Goal: Information Seeking & Learning: Get advice/opinions

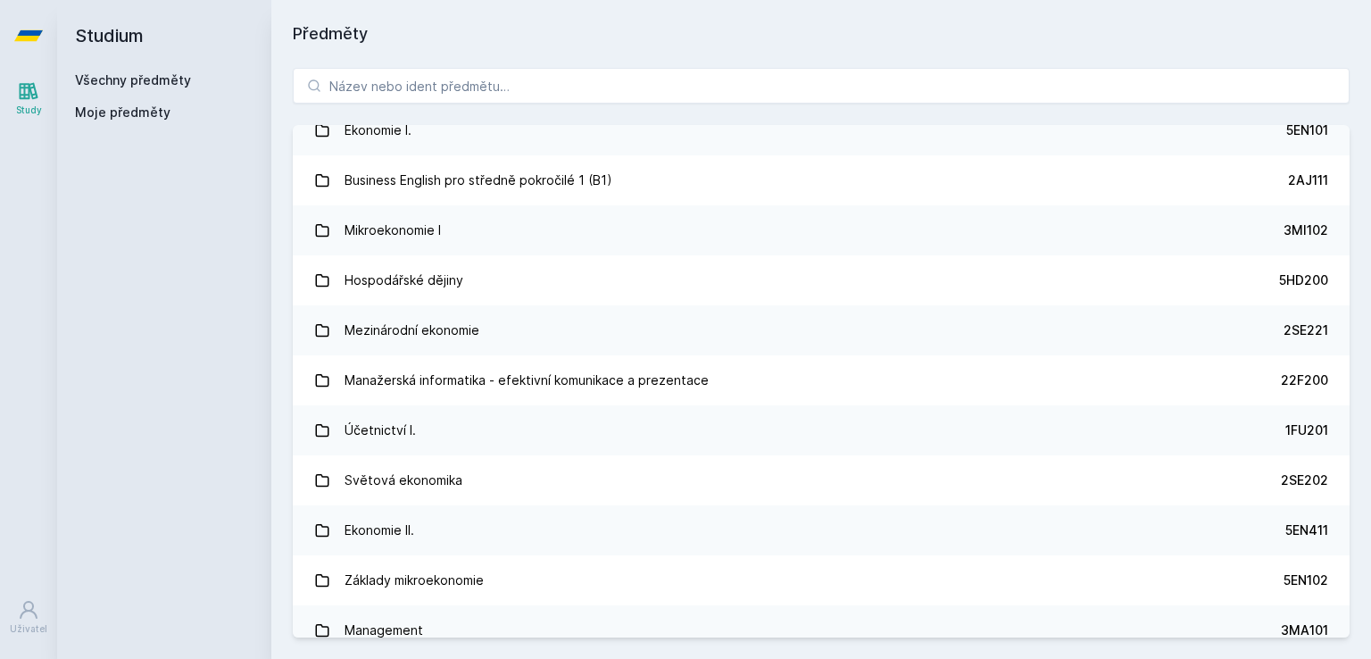
scroll to position [353, 0]
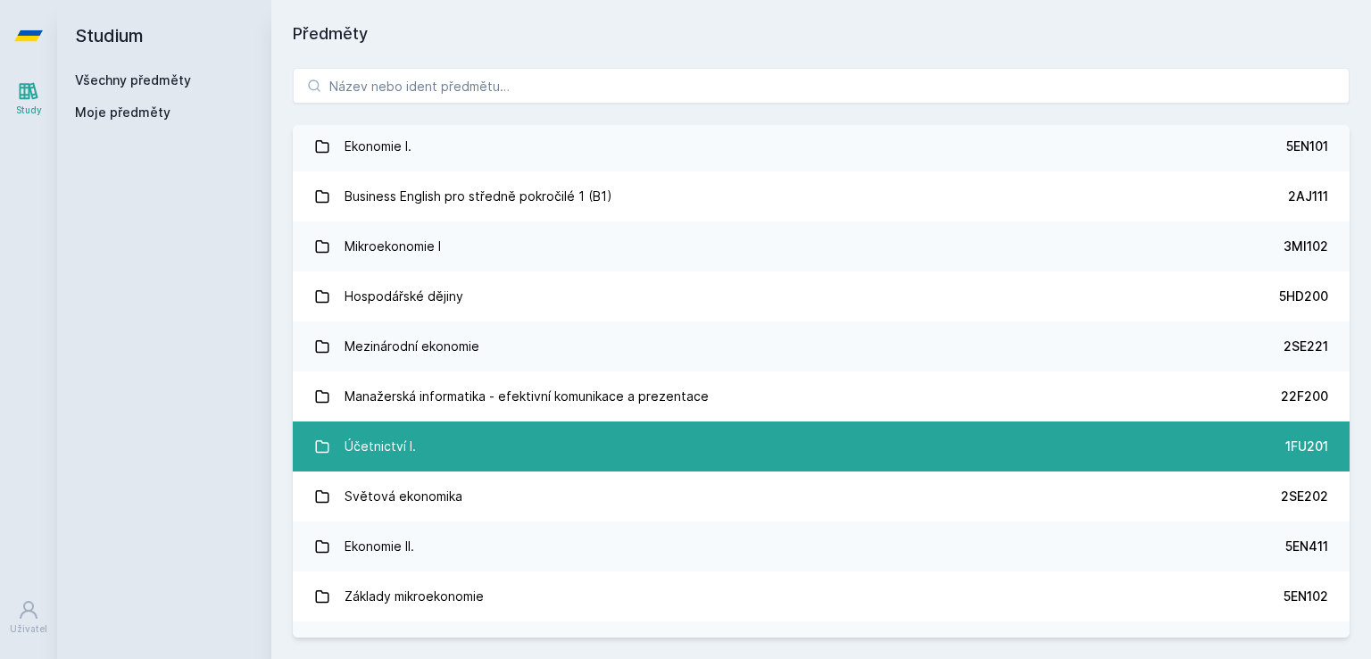
click at [445, 439] on link "Účetnictví I. 1FU201" at bounding box center [821, 446] width 1057 height 50
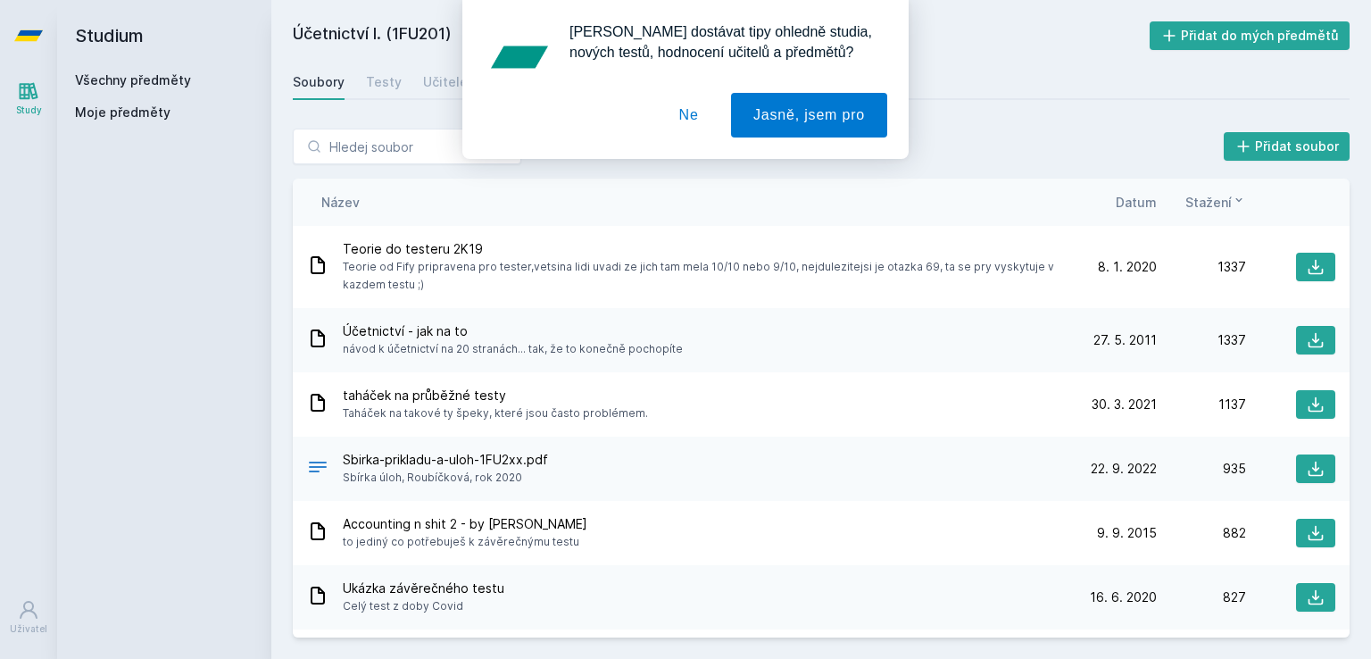
click at [714, 121] on button "Ne" at bounding box center [689, 115] width 64 height 45
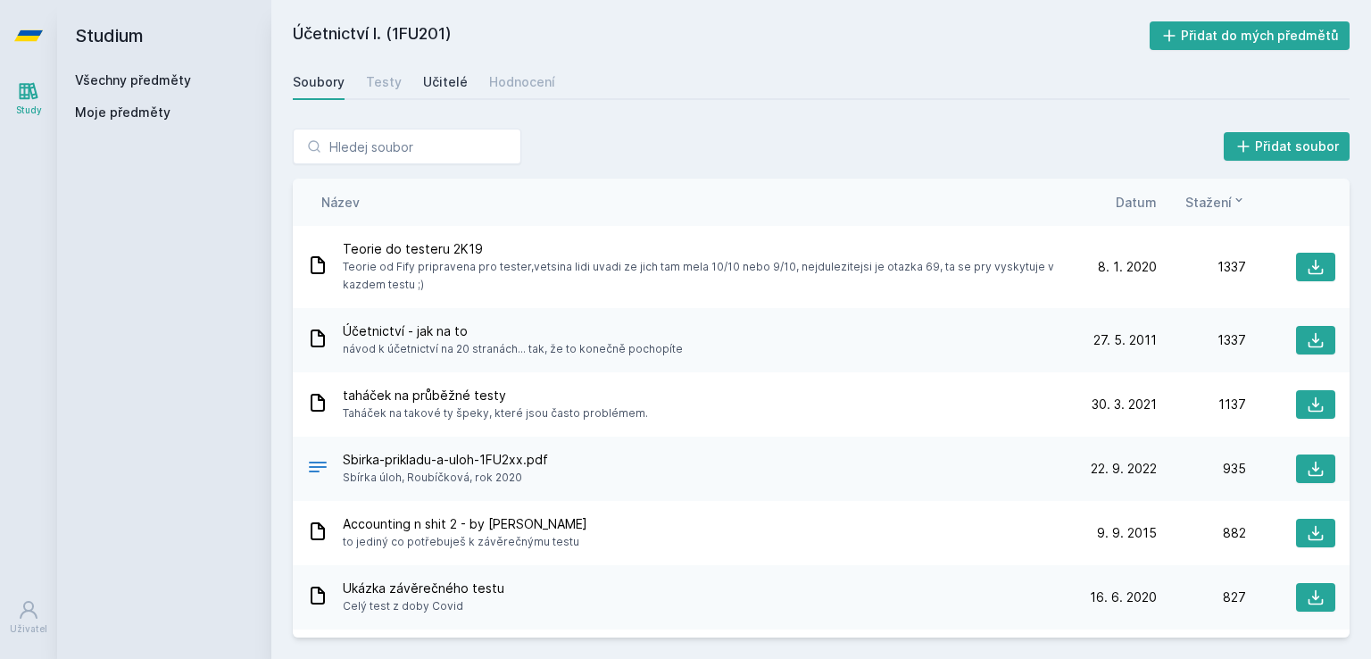
click at [453, 92] on link "Učitelé" at bounding box center [445, 82] width 45 height 36
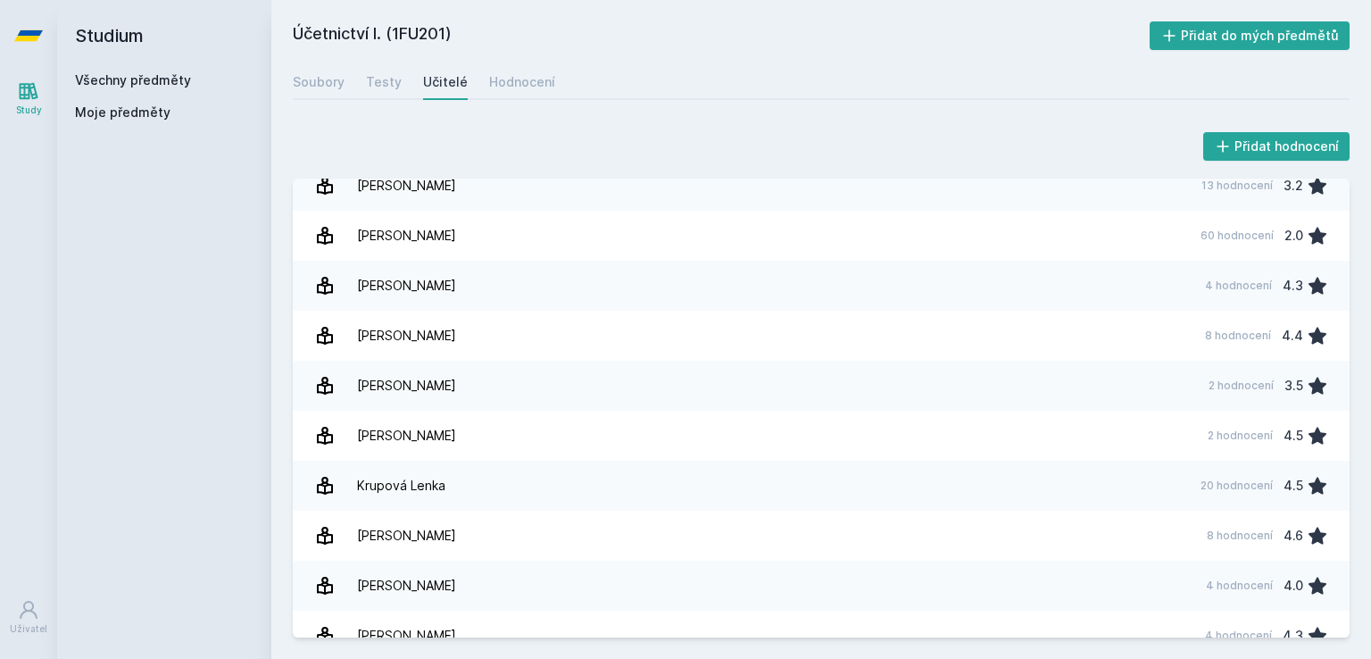
scroll to position [768, 0]
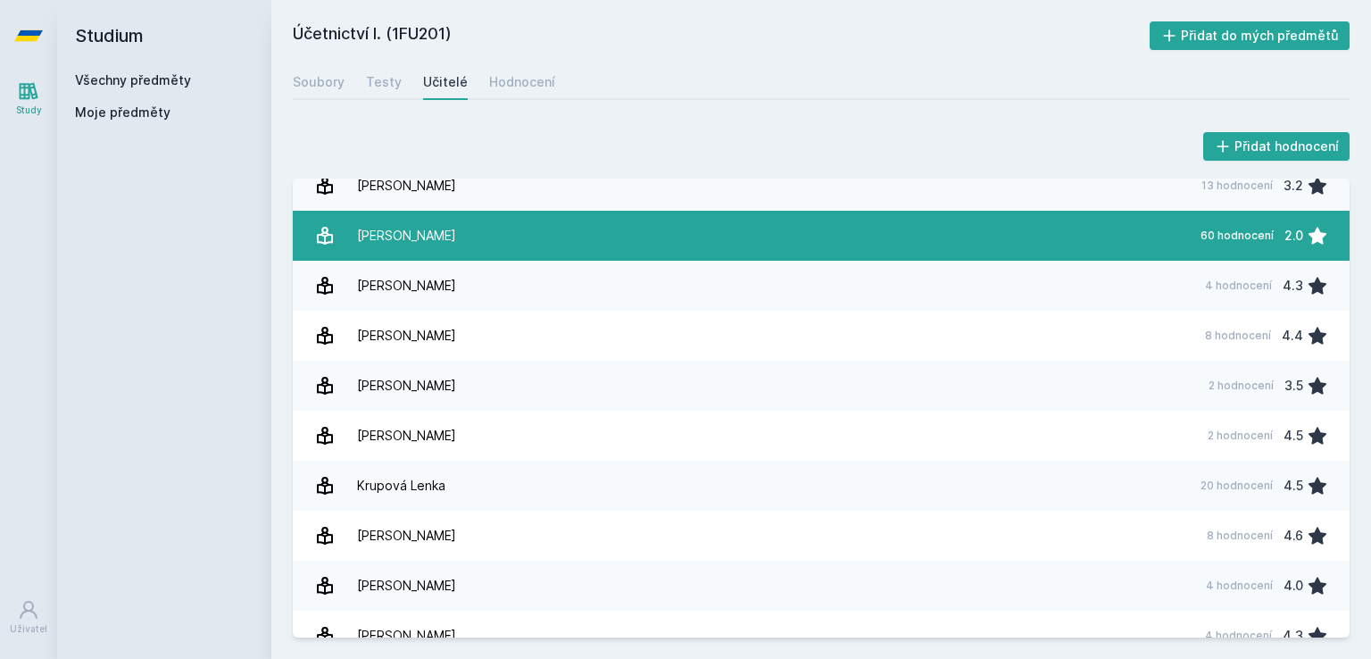
click at [420, 232] on div "[PERSON_NAME]" at bounding box center [406, 236] width 99 height 36
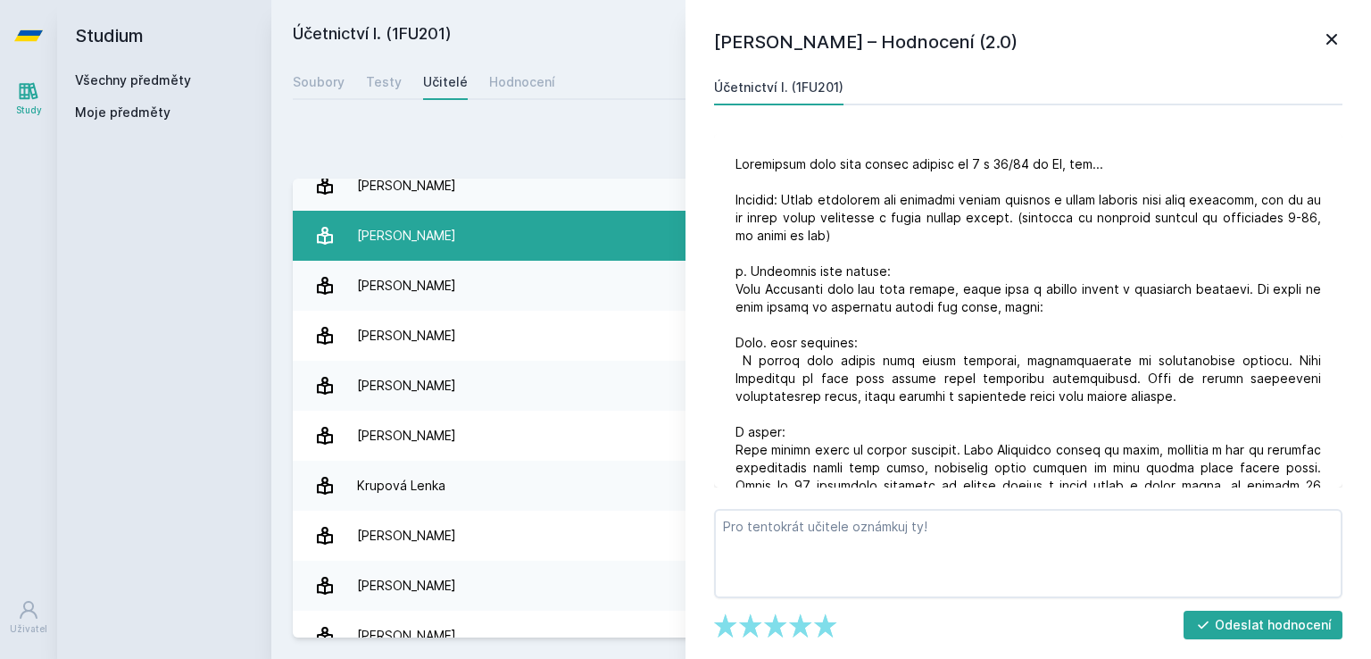
click at [561, 229] on link "[PERSON_NAME] 60 hodnocení 2.0" at bounding box center [821, 236] width 1057 height 50
click at [531, 237] on link "[PERSON_NAME] 60 hodnocení 2.0" at bounding box center [821, 236] width 1057 height 50
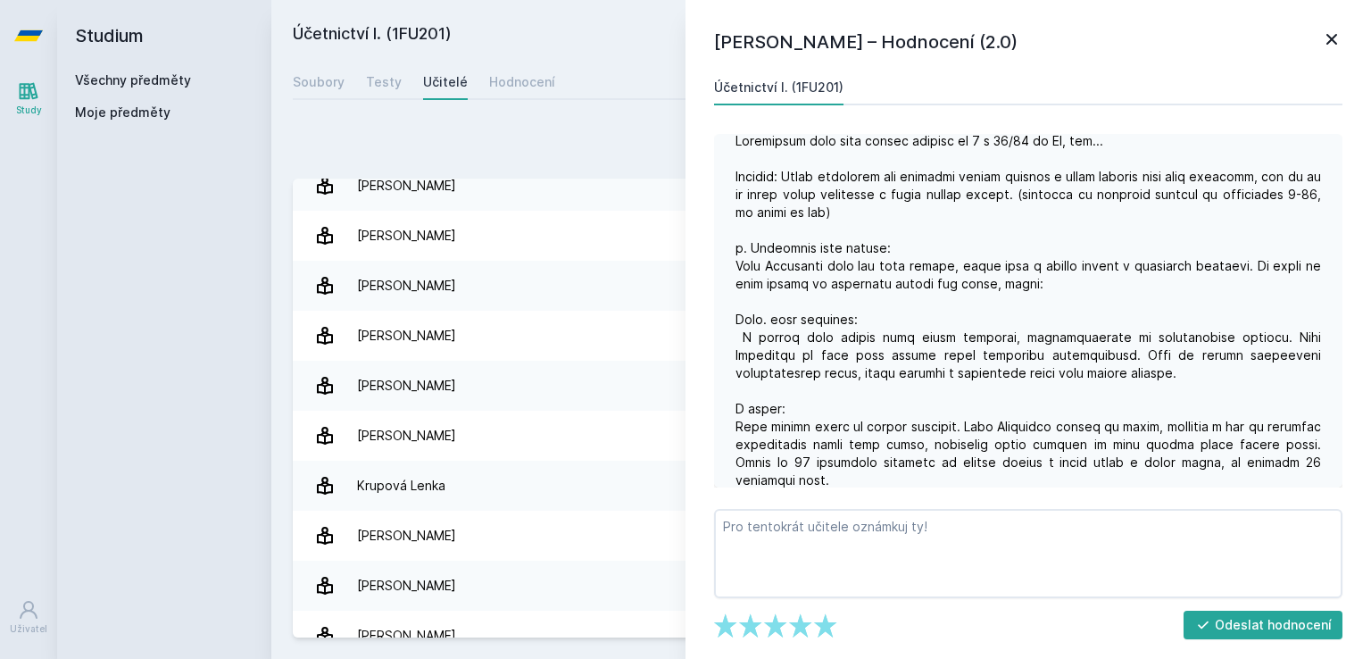
scroll to position [24, 0]
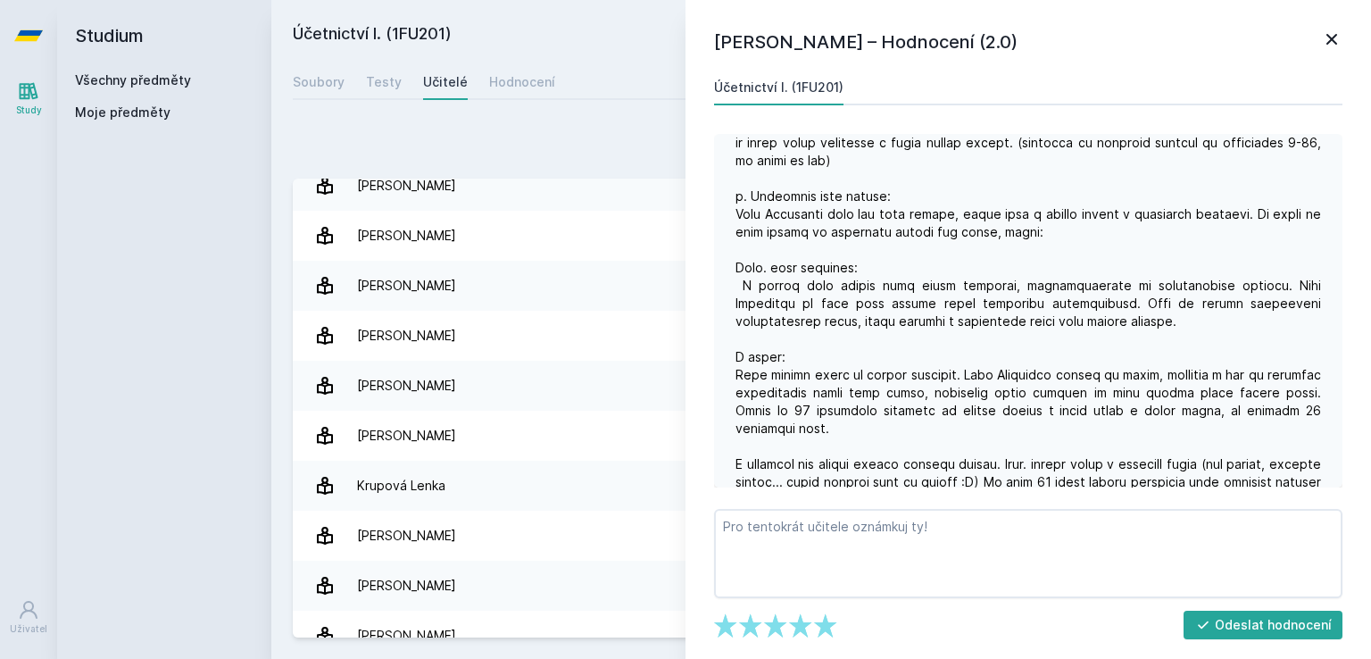
scroll to position [111, 0]
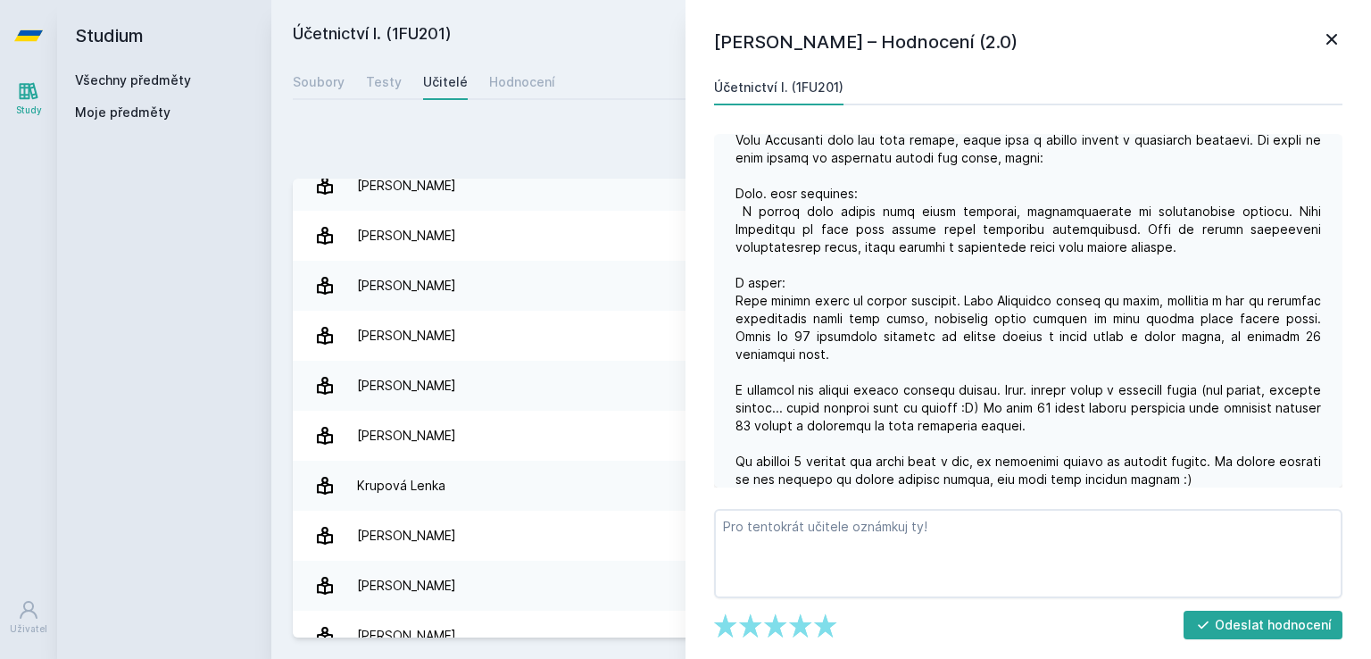
scroll to position [149, 0]
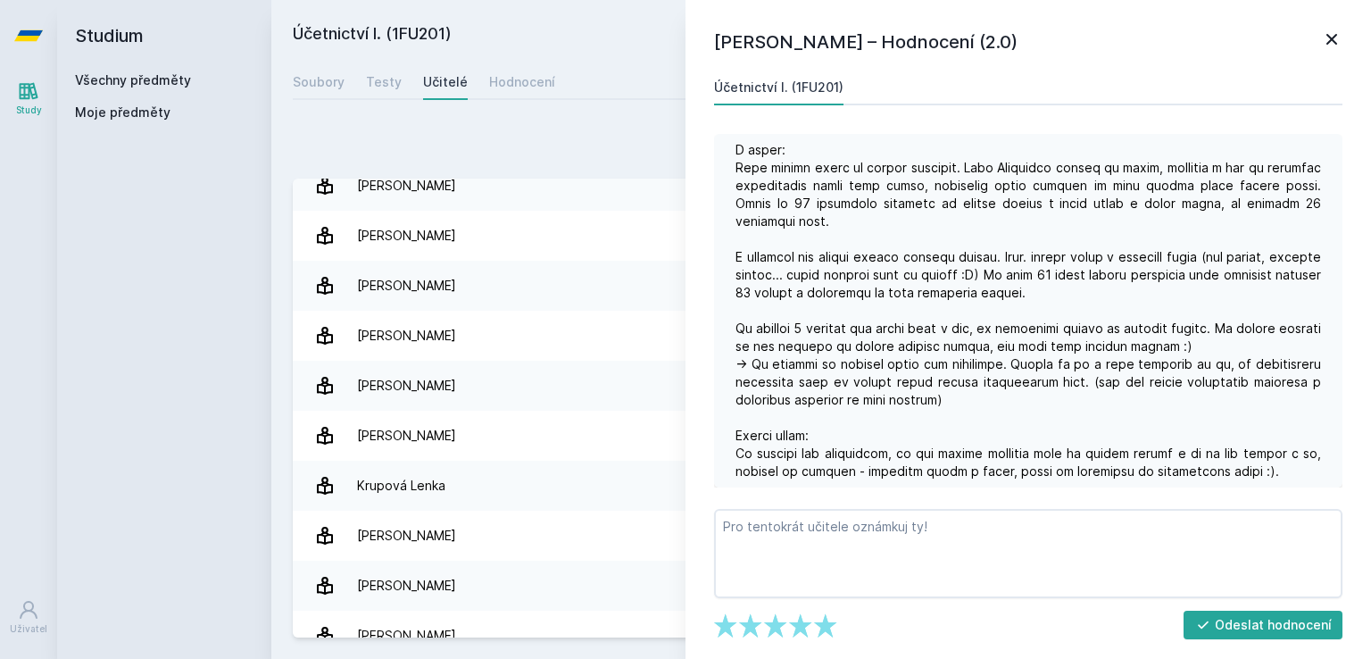
scroll to position [284, 0]
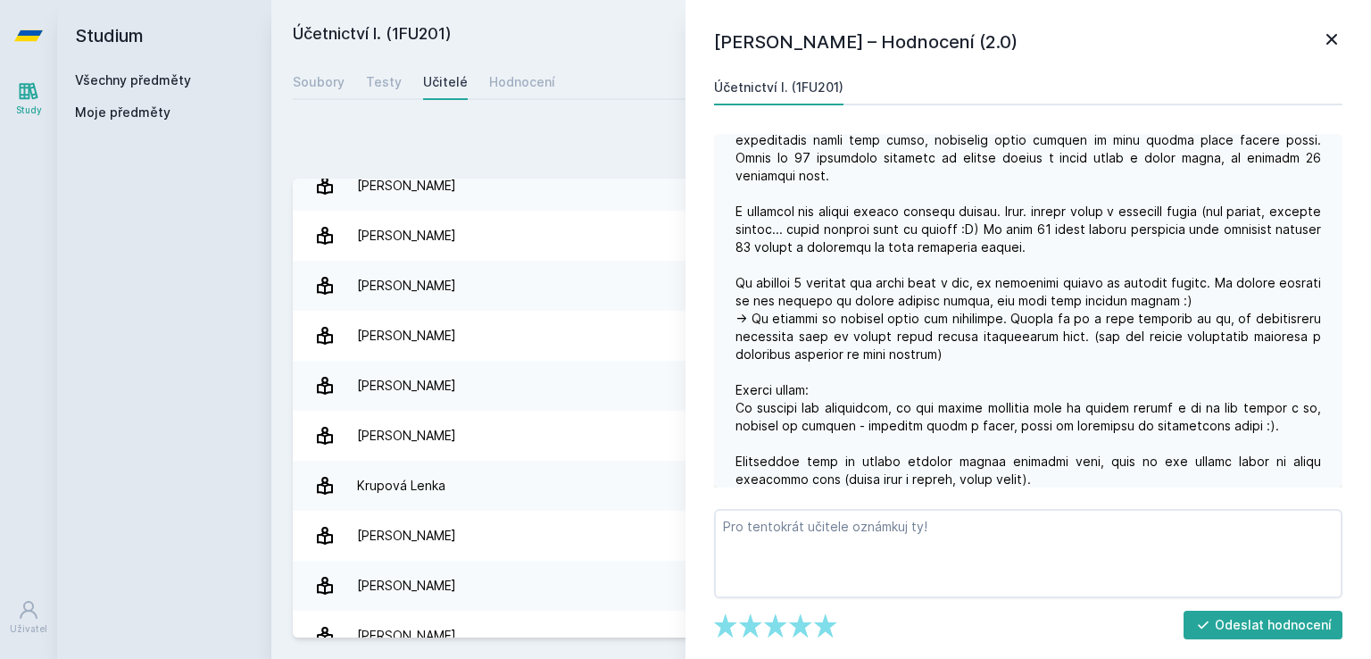
scroll to position [329, 0]
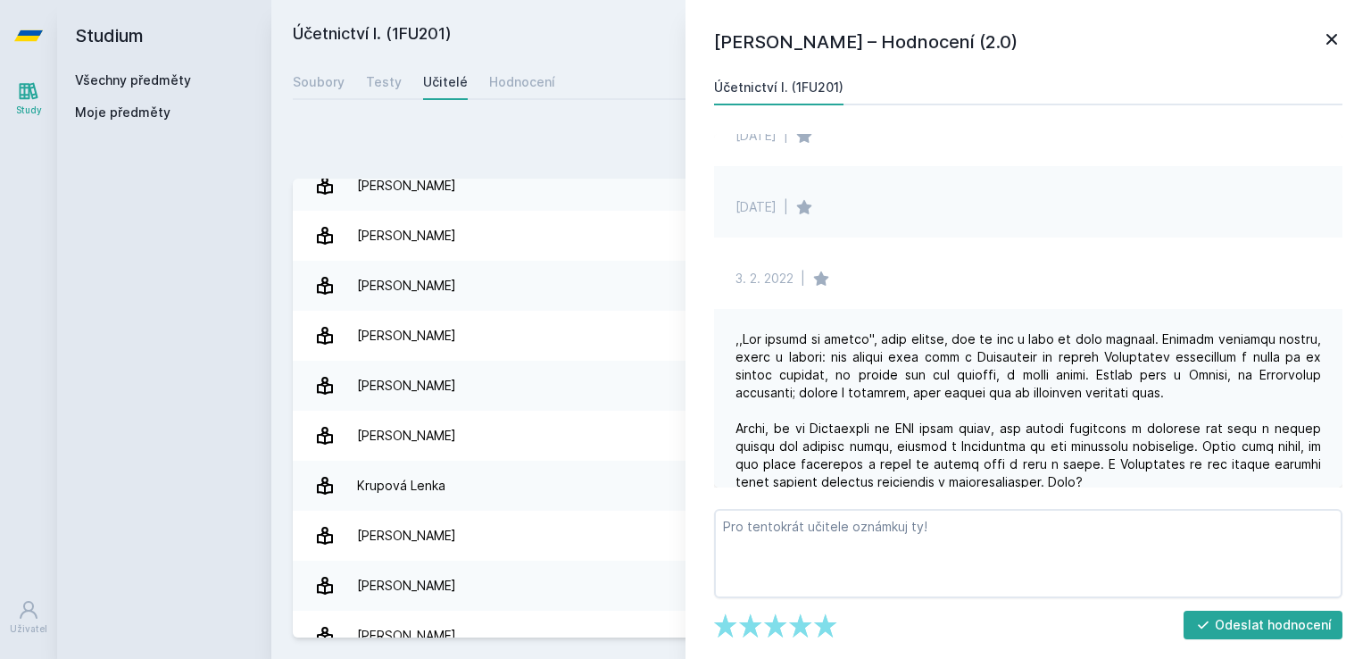
scroll to position [2359, 0]
click at [994, 340] on div at bounding box center [1029, 554] width 586 height 446
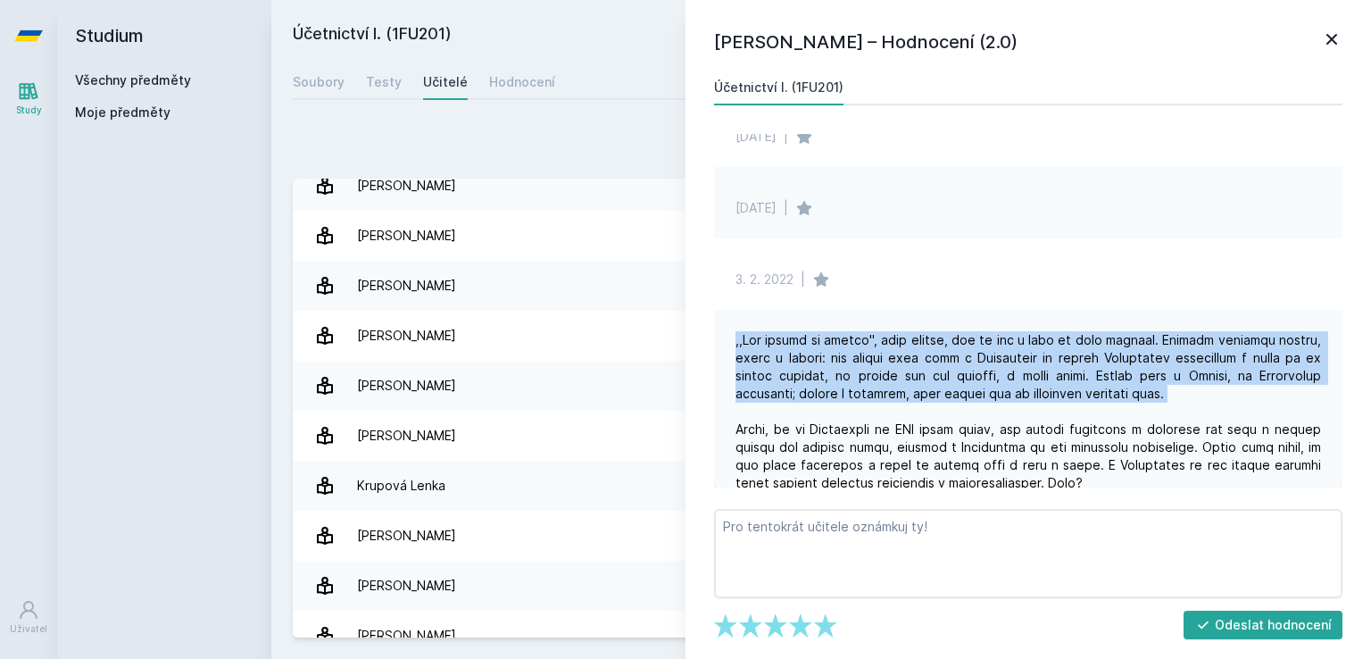
click at [994, 340] on div at bounding box center [1029, 554] width 586 height 446
click at [968, 344] on div at bounding box center [1029, 554] width 586 height 446
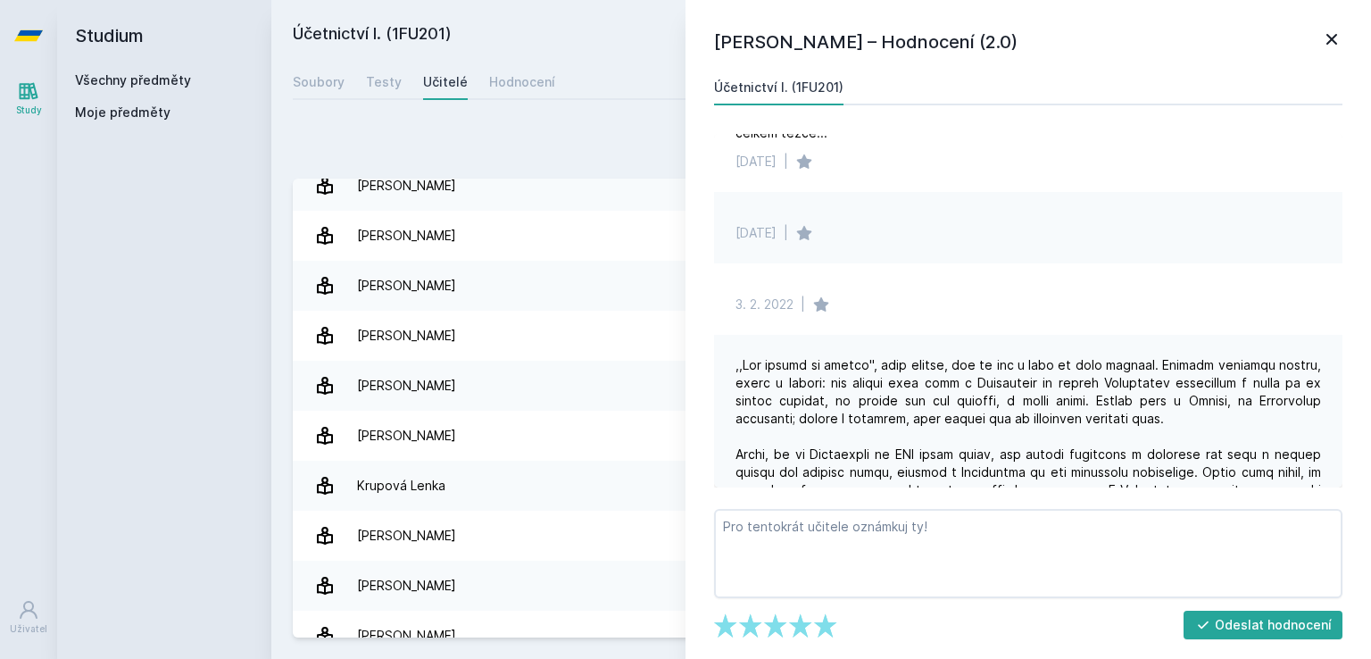
scroll to position [2333, 0]
click at [970, 381] on div at bounding box center [1029, 580] width 586 height 446
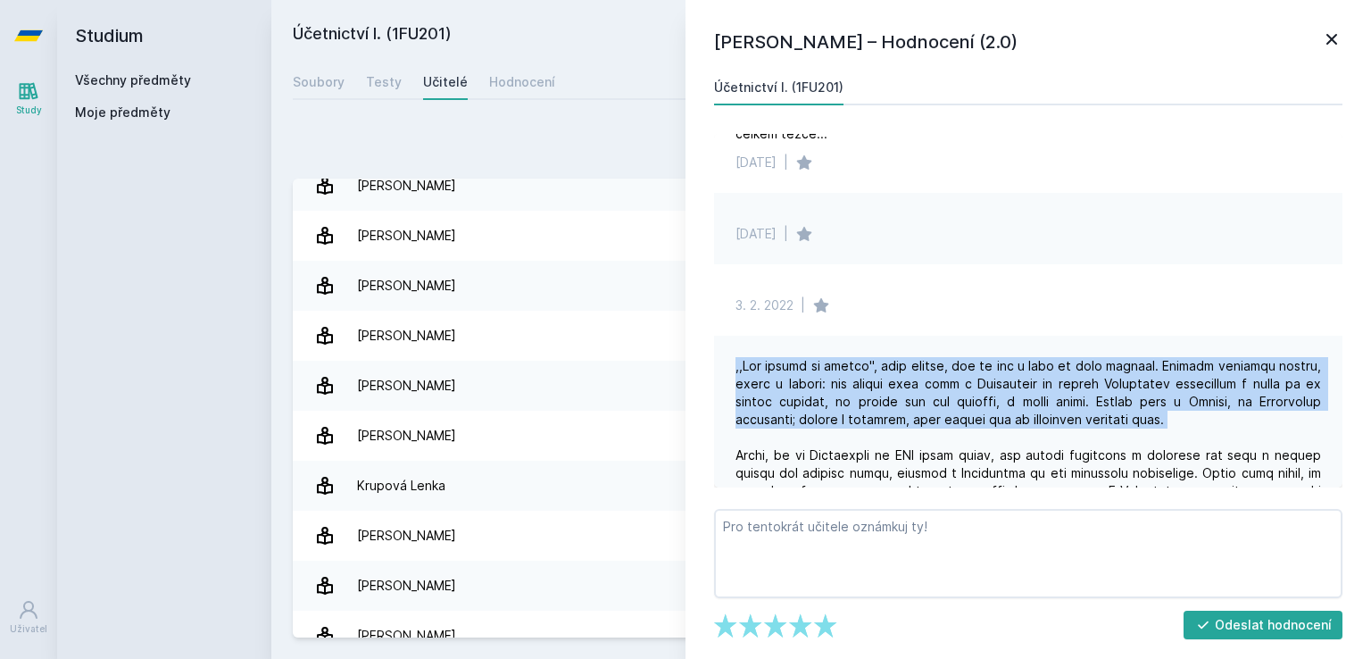
click at [970, 381] on div at bounding box center [1029, 580] width 586 height 446
click at [977, 382] on div at bounding box center [1029, 580] width 586 height 446
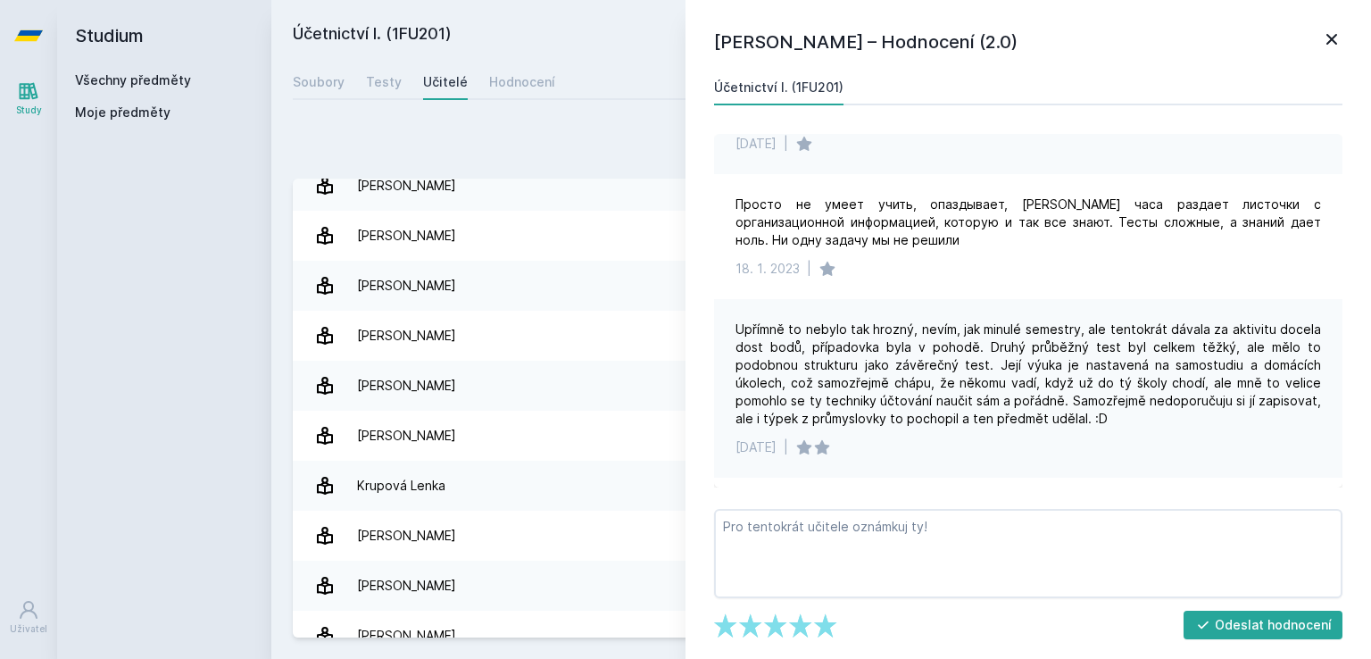
scroll to position [1926, 0]
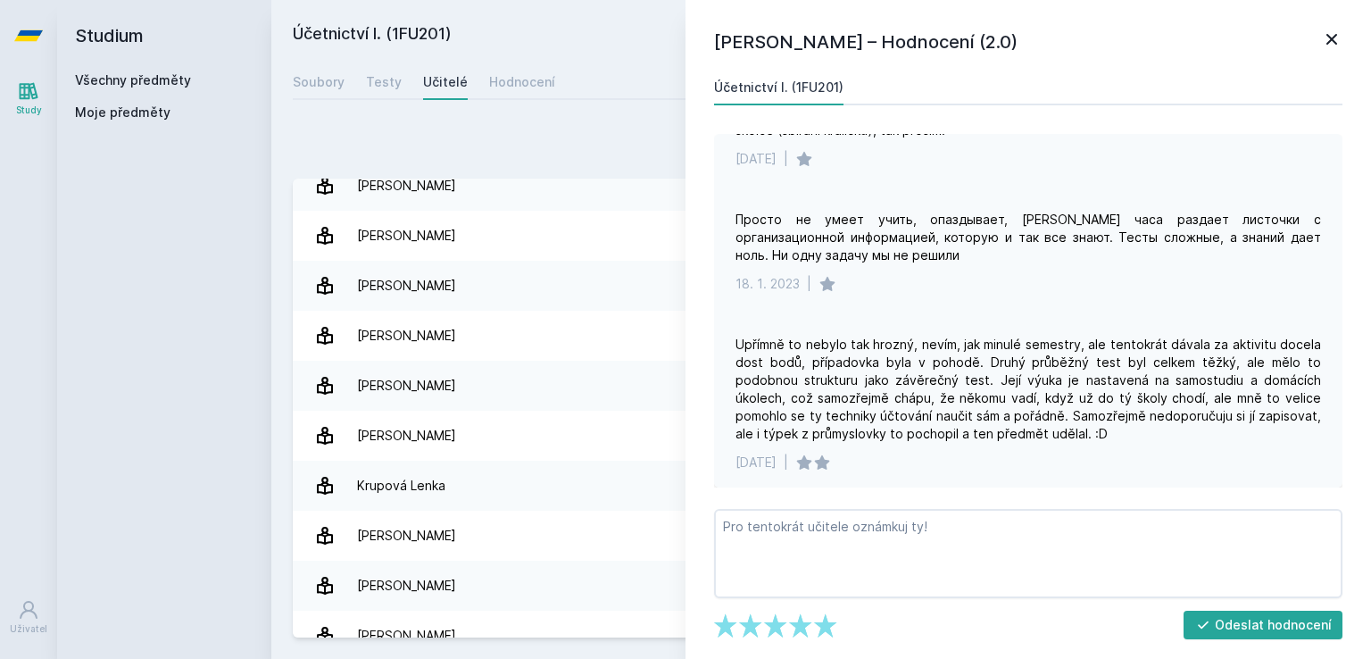
drag, startPoint x: 1083, startPoint y: 244, endPoint x: 1138, endPoint y: 219, distance: 60.7
click at [1138, 219] on div "Просто не умеет учить, опаздывает, [PERSON_NAME] часа раздает листочки с органи…" at bounding box center [1029, 238] width 586 height 54
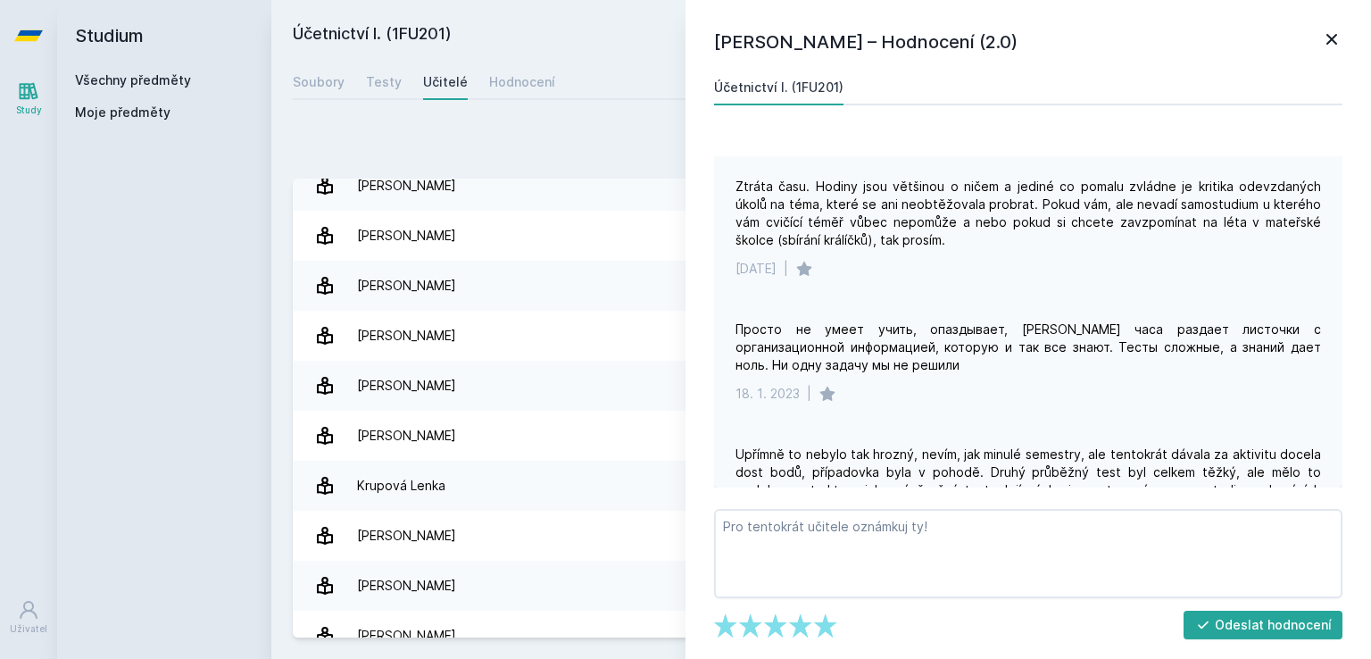
scroll to position [1817, 0]
click at [1109, 221] on div "Ztráta času. Hodiny jsou většinou o ničem a jediné co pomalu zvládne je kritika…" at bounding box center [1029, 212] width 586 height 71
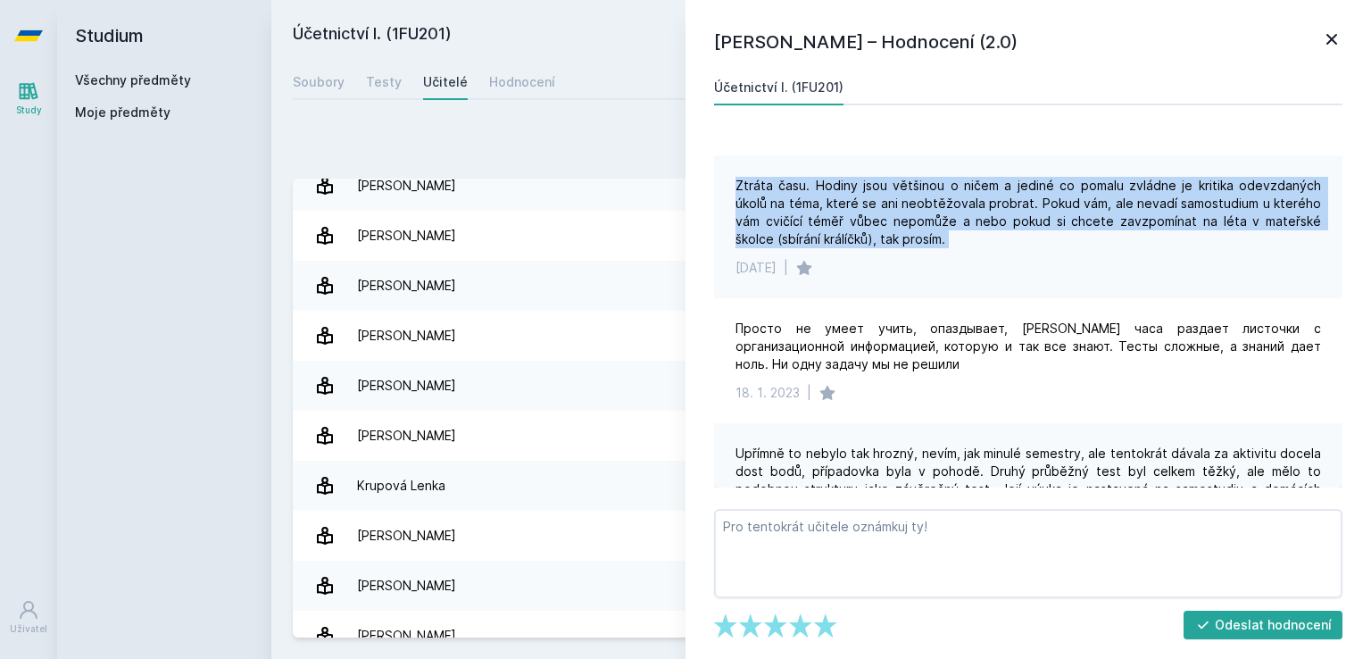
click at [1109, 221] on div "Ztráta času. Hodiny jsou většinou o ničem a jediné co pomalu zvládne je kritika…" at bounding box center [1029, 212] width 586 height 71
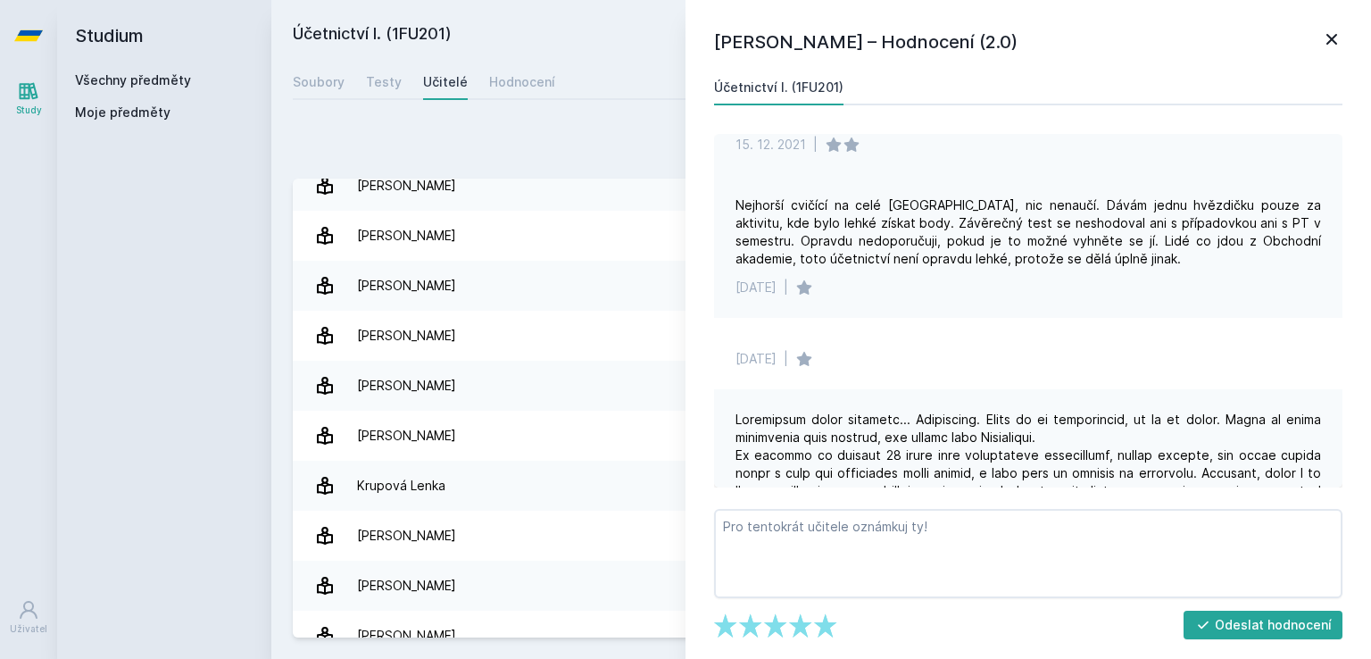
scroll to position [3506, 0]
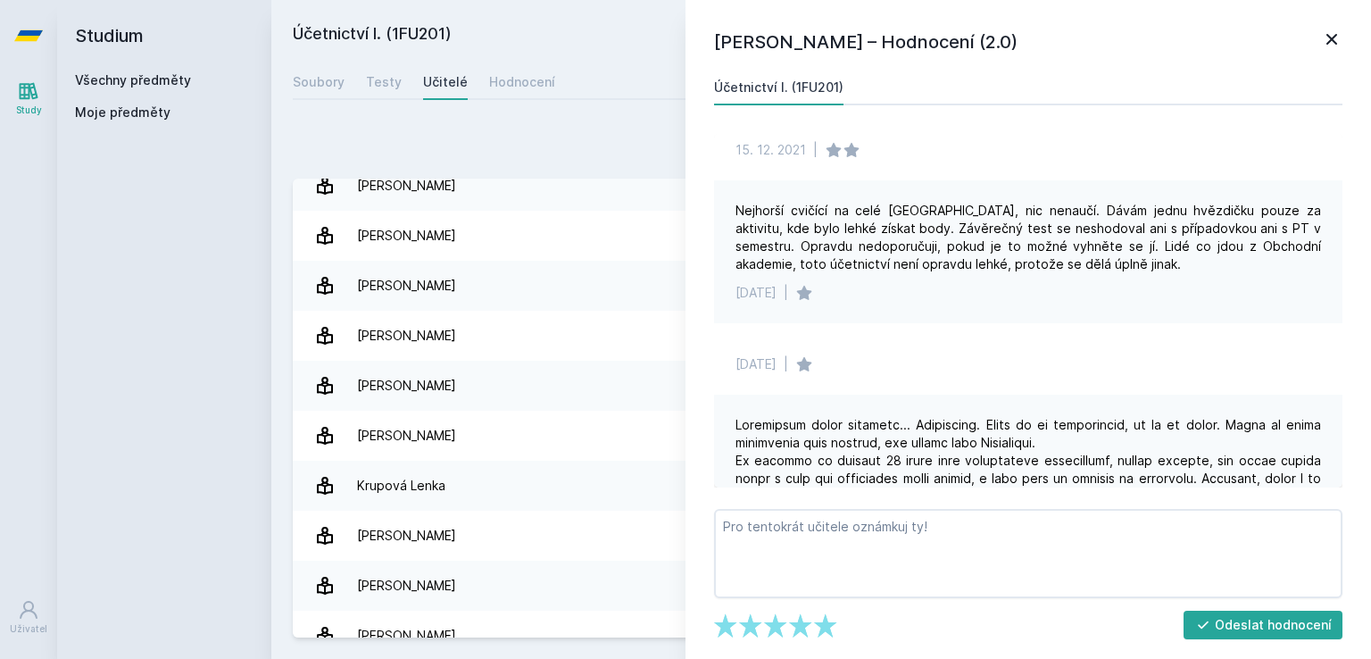
click at [1007, 251] on div "Nejhorší cvičící na celé [GEOGRAPHIC_DATA], nic nenaučí. Dávám jednu hvězdičku …" at bounding box center [1029, 237] width 586 height 71
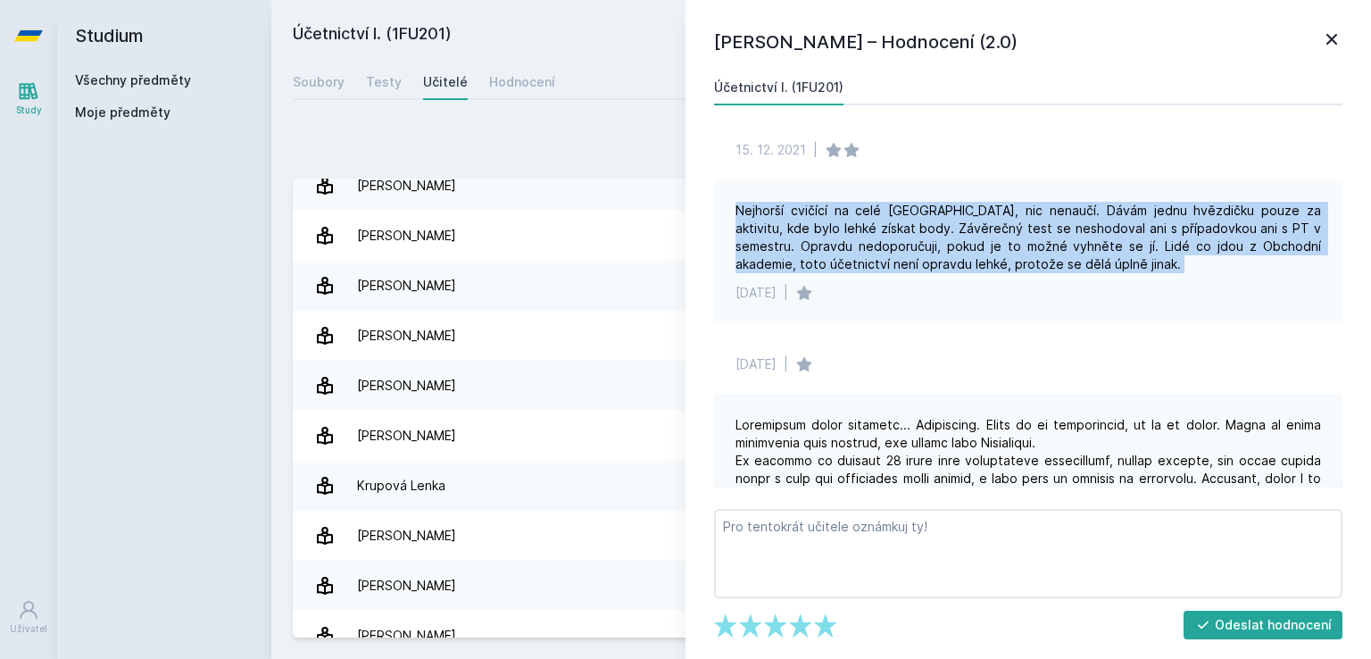
click at [1007, 251] on div "Nejhorší cvičící na celé [GEOGRAPHIC_DATA], nic nenaučí. Dávám jednu hvězdičku …" at bounding box center [1029, 237] width 586 height 71
click at [993, 247] on div "Nejhorší cvičící na celé [GEOGRAPHIC_DATA], nic nenaučí. Dávám jednu hvězdičku …" at bounding box center [1029, 237] width 586 height 71
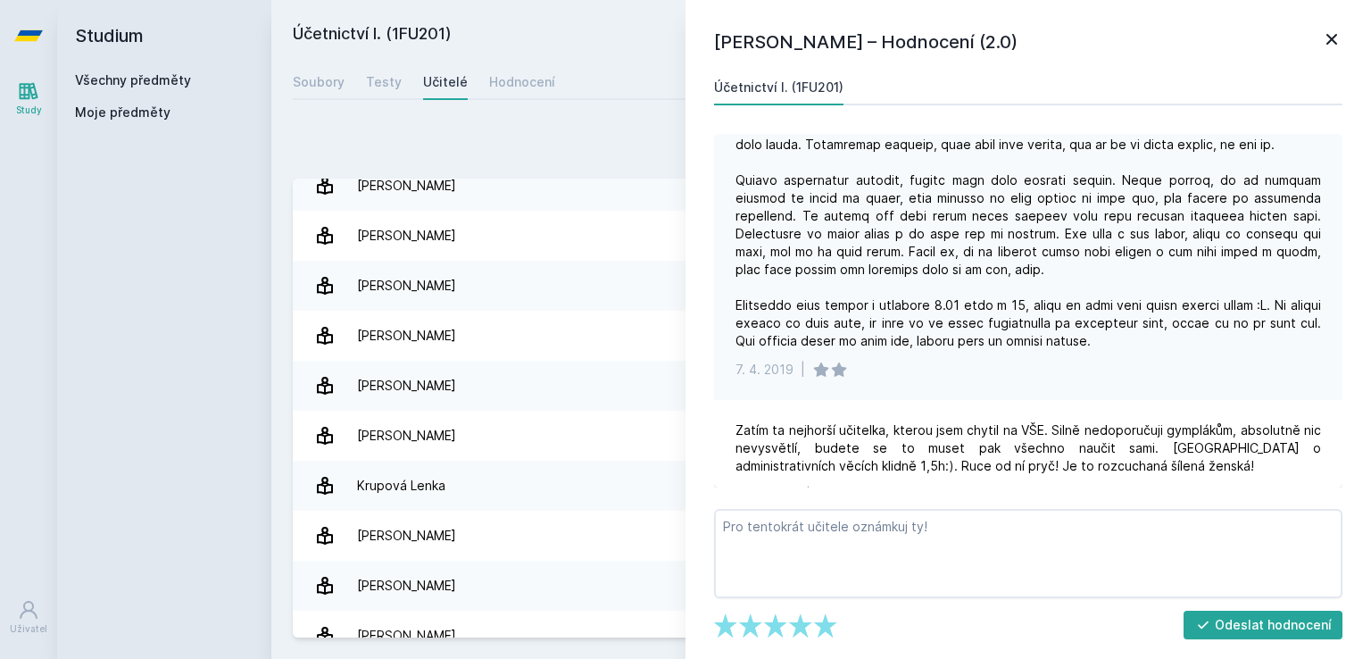
scroll to position [4629, 0]
